Goal: Information Seeking & Learning: Learn about a topic

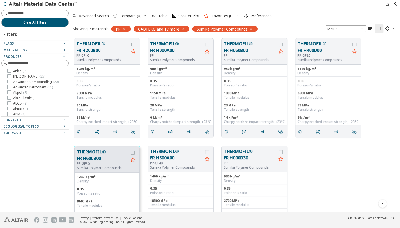
scroll to position [174, 325]
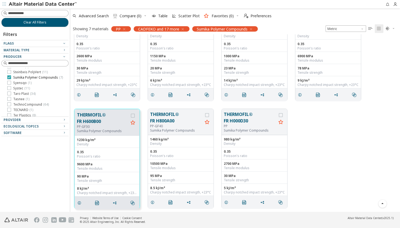
click at [9, 76] on icon at bounding box center [9, 77] width 4 height 4
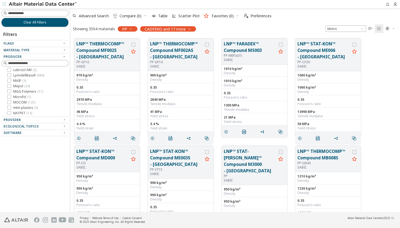
scroll to position [287, 0]
click at [29, 79] on span "LyondellBasell ( 684 )" at bounding box center [28, 81] width 31 height 4
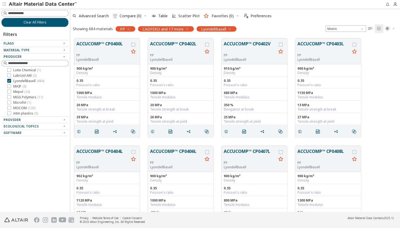
click at [382, 131] on div "ACCUCOMP™ CP0400L PP LyondellBasell 900 kg/m³ Density 0.35 Poisson's ratio 1000…" at bounding box center [235, 87] width 330 height 107
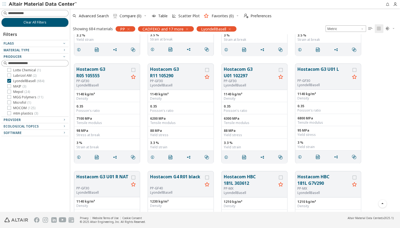
scroll to position [9851, 0]
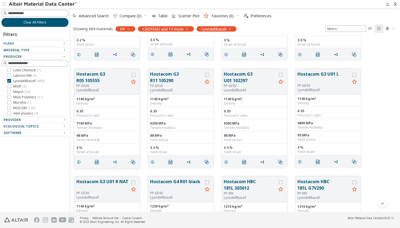
click at [97, 122] on div "7100 MPa" at bounding box center [106, 123] width 61 height 4
click at [111, 124] on div "7100 MPa" at bounding box center [106, 123] width 61 height 4
click at [94, 73] on button "Hostacom G3 R05 105555" at bounding box center [102, 77] width 53 height 13
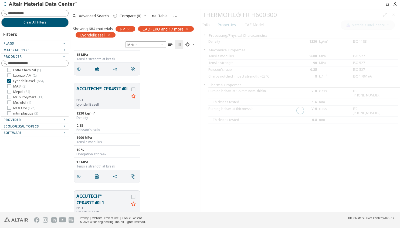
scroll to position [4, 4]
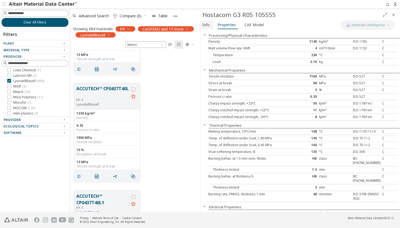
click at [208, 23] on span "Info" at bounding box center [205, 25] width 7 height 9
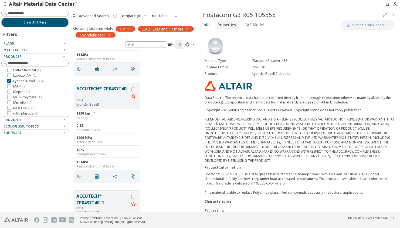
click at [235, 26] on span "Properties" at bounding box center [228, 25] width 21 height 9
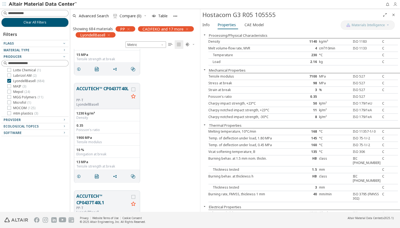
click at [395, 5] on icon "button" at bounding box center [395, 4] width 4 height 4
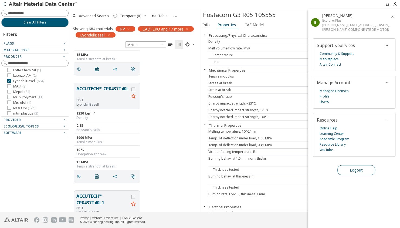
click at [351, 165] on button "Logout" at bounding box center [356, 170] width 38 height 10
